Goal: Navigation & Orientation: Find specific page/section

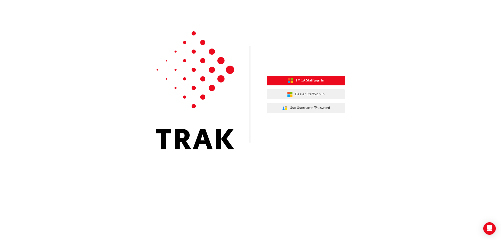
click at [311, 81] on span "TMCA Staff Sign In" at bounding box center [309, 80] width 29 height 6
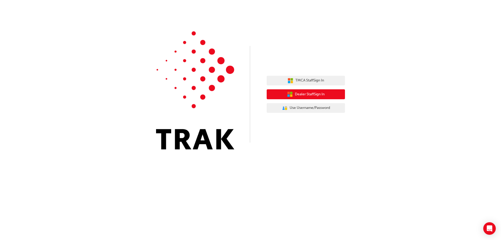
click at [298, 96] on span "Dealer Staff Sign In" at bounding box center [310, 94] width 30 height 6
